Goal: Transaction & Acquisition: Purchase product/service

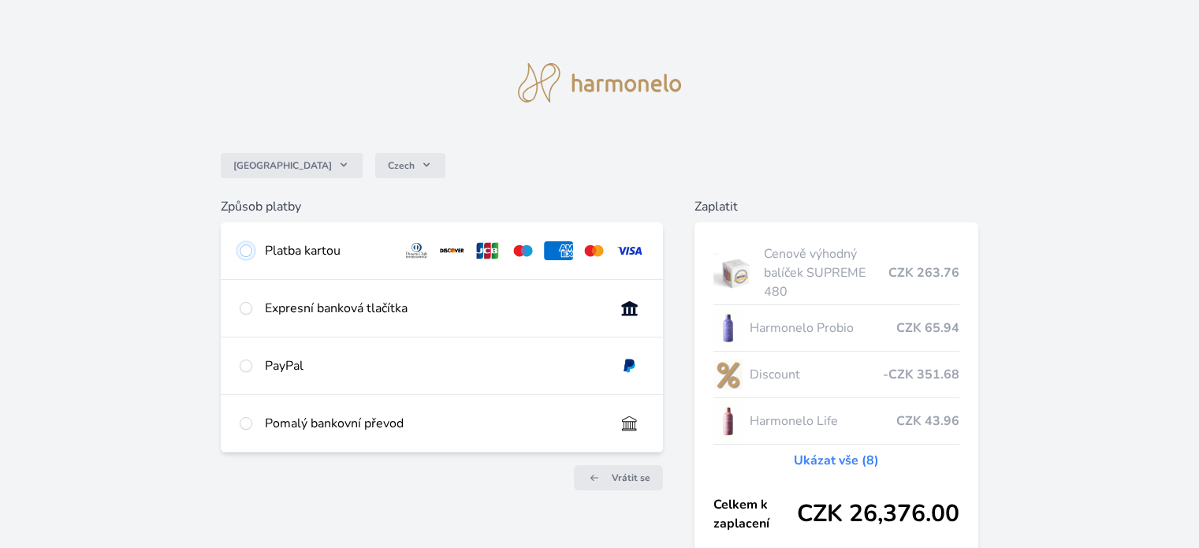
click at [243, 248] on input "radio" at bounding box center [246, 250] width 13 height 13
radio input "true"
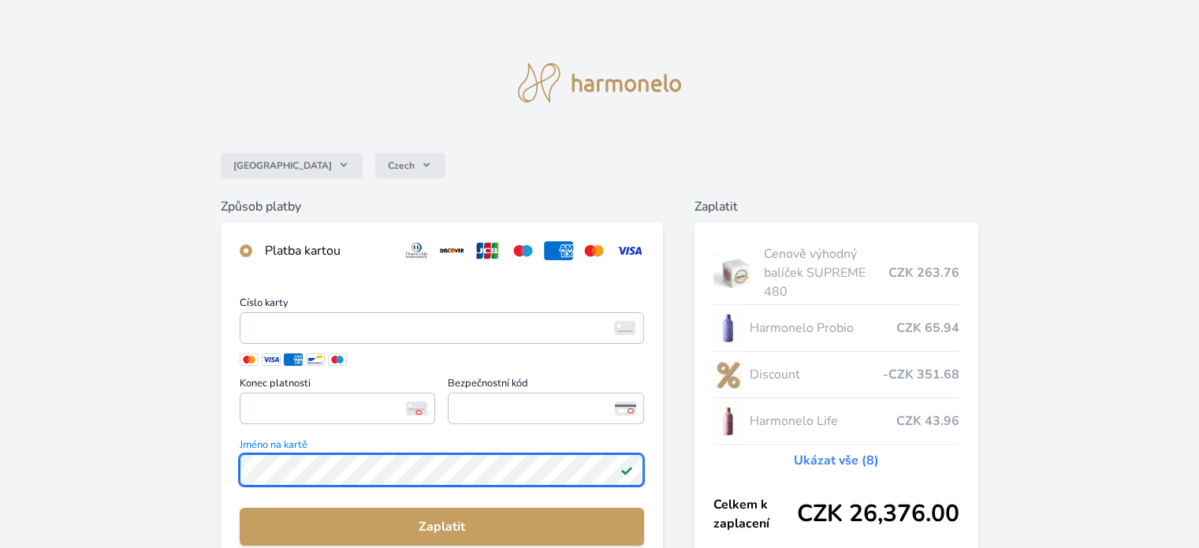
click at [173, 475] on div "Česko Czech Způsob platby Platba kartou Číslo karty <p>Your browser does not su…" at bounding box center [599, 419] width 1199 height 839
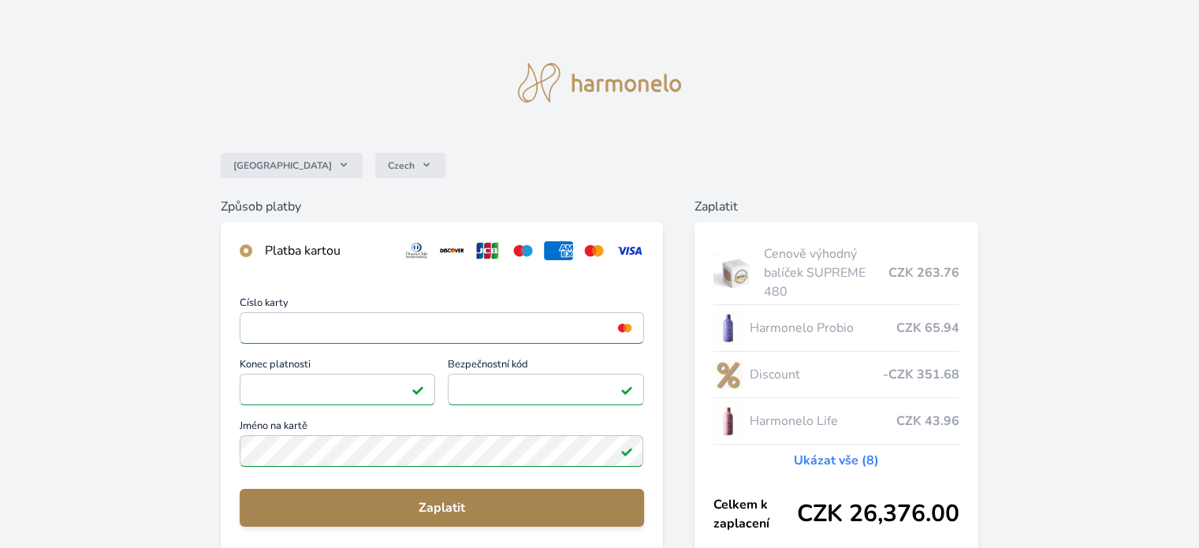
click at [456, 502] on span "Zaplatit" at bounding box center [441, 507] width 378 height 19
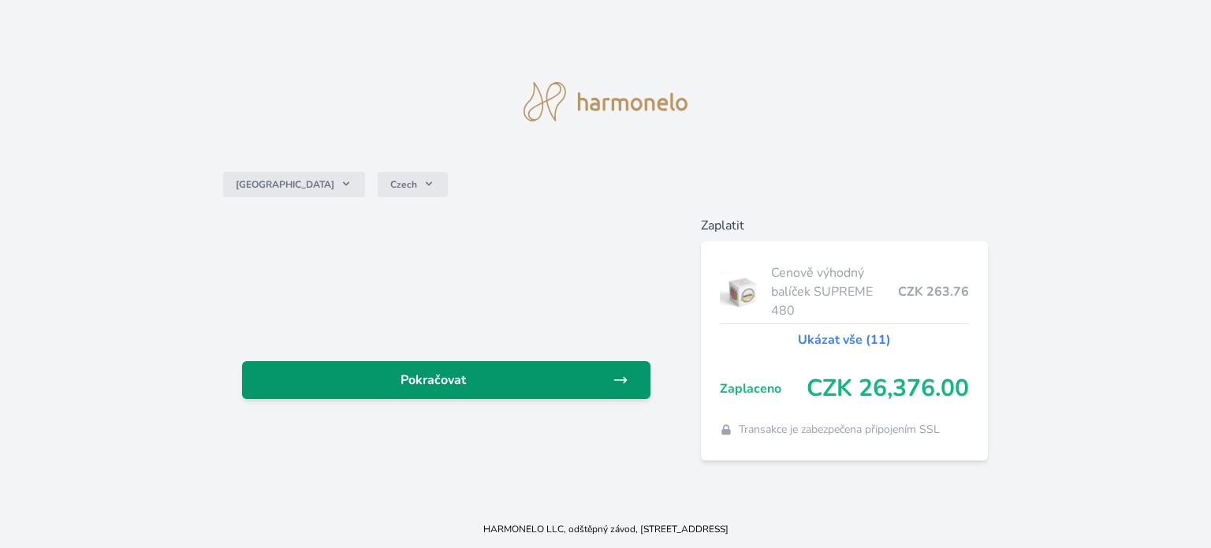
click at [510, 399] on link "Pokračovat" at bounding box center [446, 380] width 408 height 38
